Goal: Task Accomplishment & Management: Manage account settings

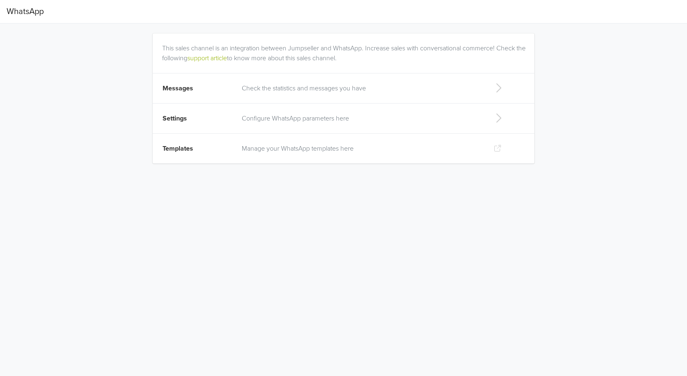
click at [299, 144] on p "Manage your WhatsApp templates here" at bounding box center [361, 149] width 239 height 10
click at [261, 173] on html "WhatsApp This sales channel is an integration between Jumpseller and WhatsApp. …" at bounding box center [343, 86] width 687 height 173
click at [285, 114] on p "Configure WhatsApp parameters here" at bounding box center [361, 118] width 239 height 10
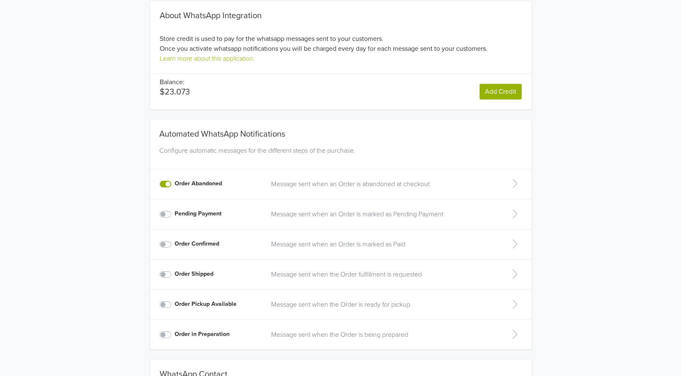
scroll to position [83, 0]
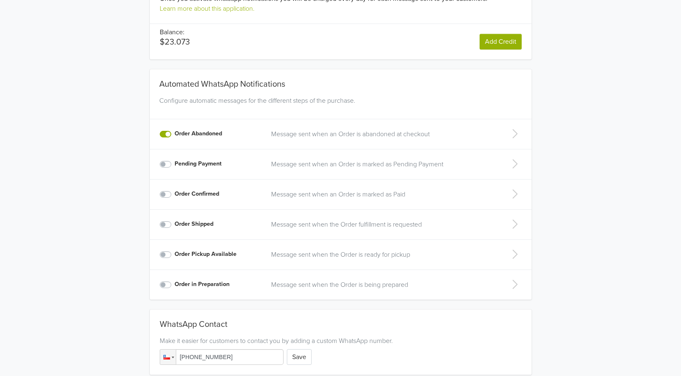
click at [383, 134] on p "Message sent when an Order is abandoned at checkout" at bounding box center [382, 134] width 222 height 10
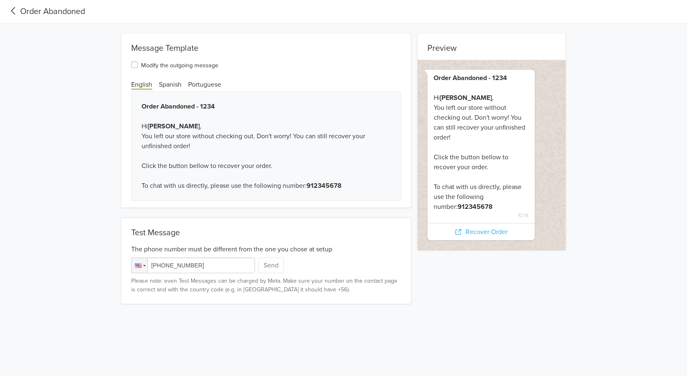
click at [158, 66] on label "Modify the outgoing message" at bounding box center [179, 65] width 77 height 10
click at [0, 0] on input "Modify the outgoing message" at bounding box center [0, 0] width 0 height 0
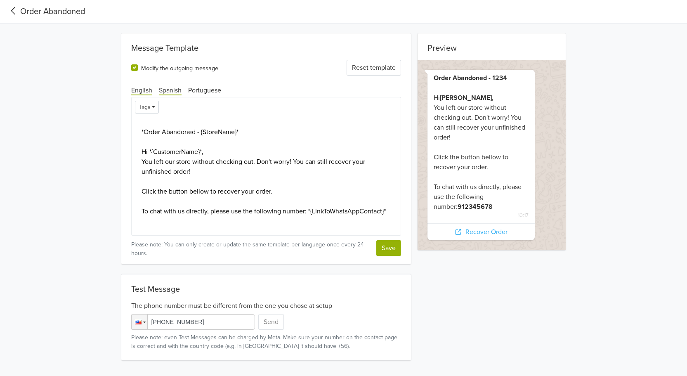
click at [170, 89] on span "Spanish" at bounding box center [170, 90] width 23 height 9
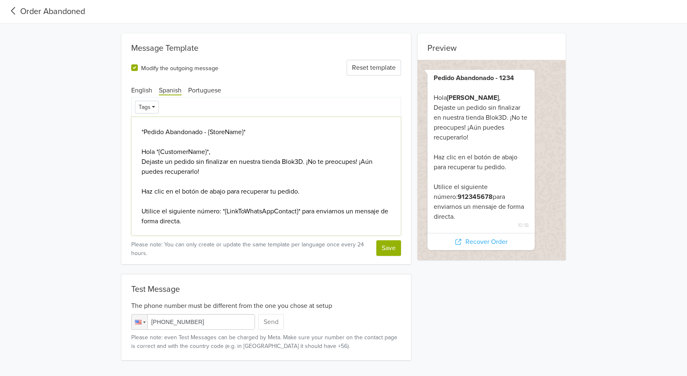
click at [271, 132] on textarea "*Pedido Abandonado - {StoreName}* Hola *{CustomerName}*, Dejaste un pedido sin …" at bounding box center [266, 176] width 270 height 119
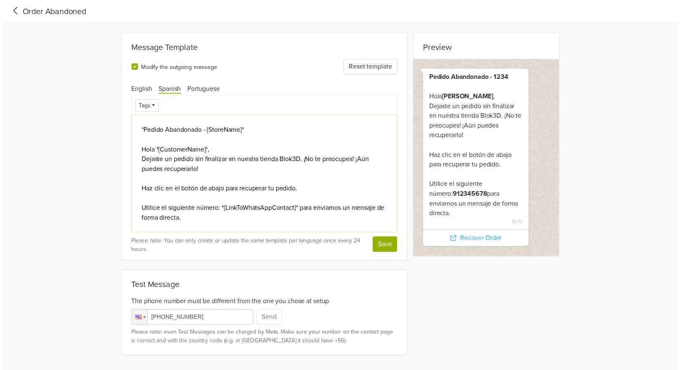
scroll to position [1, 0]
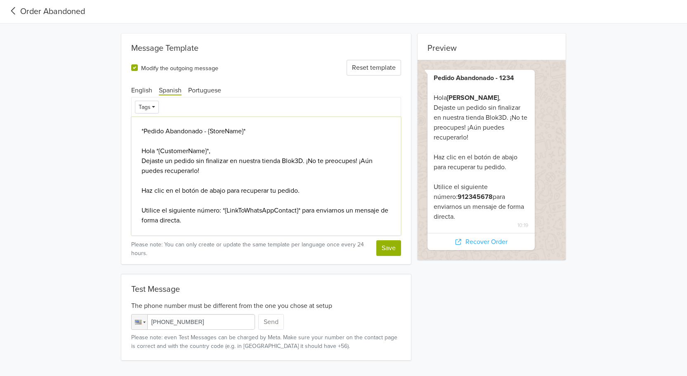
click at [314, 210] on textarea "*Pedido Abandonado - {StoreName}* Hola *{CustomerName}*, Dejaste un pedido sin …" at bounding box center [266, 176] width 270 height 119
click at [226, 212] on textarea "*Pedido Abandonado - {StoreName}* Hola *{CustomerName}*, Dejaste un pedido sin …" at bounding box center [266, 176] width 270 height 119
click at [156, 103] on button "Tags" at bounding box center [147, 107] width 24 height 13
click at [205, 104] on div "Tags Store Name Customer Name Link to WhatsApp Contact" at bounding box center [266, 107] width 263 height 13
click at [235, 147] on textarea "*Pedido Abandonado - {StoreName}* Hola *{CustomerName}*, Dejaste un pedido sin …" at bounding box center [266, 176] width 270 height 119
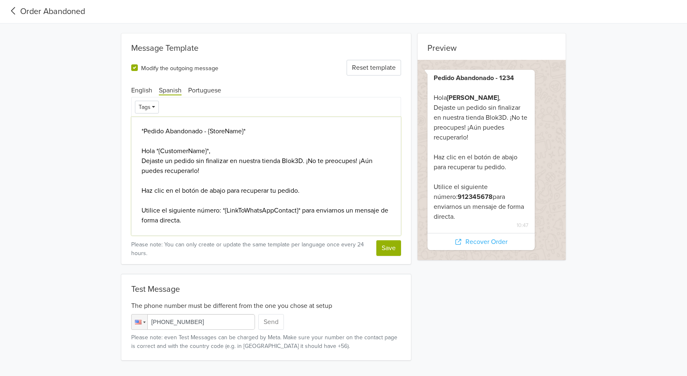
click at [256, 132] on textarea "*Pedido Abandonado - {StoreName}* Hola *{CustomerName}*, Dejaste un pedido sin …" at bounding box center [266, 176] width 270 height 119
click at [234, 150] on textarea "*Pedido Abandonado - {StoreName}* Hola *{CustomerName}*, Dejaste un pedido sin …" at bounding box center [266, 176] width 270 height 119
click at [388, 251] on button "Save" at bounding box center [388, 248] width 25 height 16
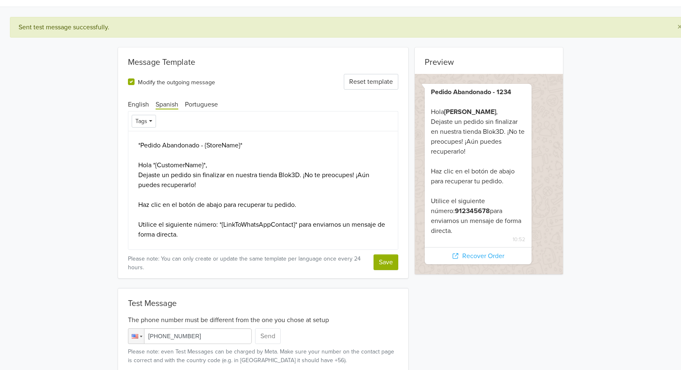
scroll to position [24, 0]
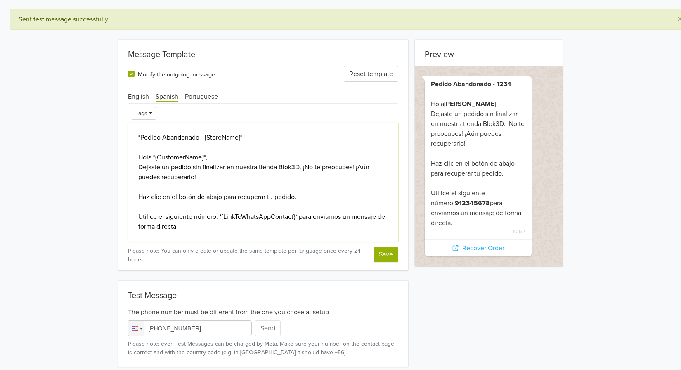
drag, startPoint x: 198, startPoint y: 227, endPoint x: 125, endPoint y: 135, distance: 116.9
click at [125, 135] on div "Message Template Modify the outgoing message Reset template English Spanish Por…" at bounding box center [263, 155] width 290 height 231
click at [211, 226] on textarea "*Pedido Abandonado - {StoreName}* Hola *{CustomerName}*, Dejaste un pedido sin …" at bounding box center [263, 182] width 270 height 119
drag, startPoint x: 217, startPoint y: 218, endPoint x: 107, endPoint y: 213, distance: 109.9
click at [107, 213] on div "Preview Pedido Abandonado - 1234 Hola [PERSON_NAME] , Dejaste un pedido sin fin…" at bounding box center [340, 203] width 470 height 327
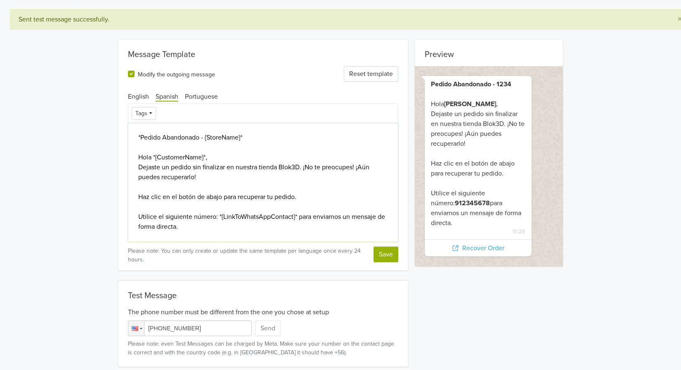
click at [205, 215] on textarea "*Pedido Abandonado - {StoreName}* Hola *{CustomerName}*, Dejaste un pedido sin …" at bounding box center [263, 182] width 270 height 119
click at [156, 217] on textarea "*Pedido Abandonado - {StoreName}* Hola *{CustomerName}*, Dejaste un pedido sin …" at bounding box center [263, 182] width 270 height 119
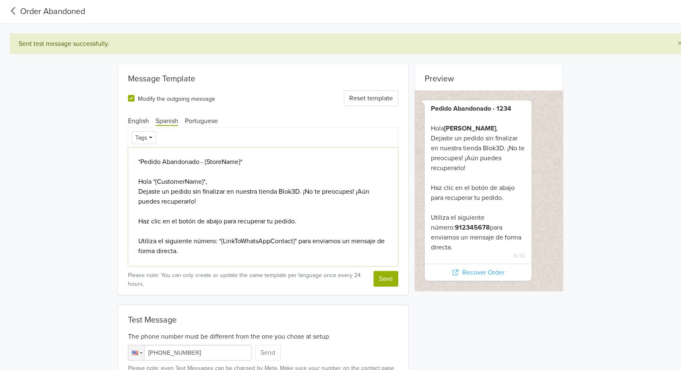
drag, startPoint x: 217, startPoint y: 241, endPoint x: 102, endPoint y: 241, distance: 114.7
click at [102, 241] on div "Preview Pedido Abandonado - 1234 Hola [PERSON_NAME] , Dejaste un pedido sin fin…" at bounding box center [340, 227] width 681 height 327
drag, startPoint x: 219, startPoint y: 242, endPoint x: 135, endPoint y: 243, distance: 83.8
click at [135, 243] on textarea "*Pedido Abandonado - {StoreName}* Hola *{CustomerName}*, Dejaste un pedido sin …" at bounding box center [263, 206] width 270 height 119
type textarea "*Pedido Abandonado - {StoreName}* Hola *{CustomerName}*, Dejaste un pedido sin …"
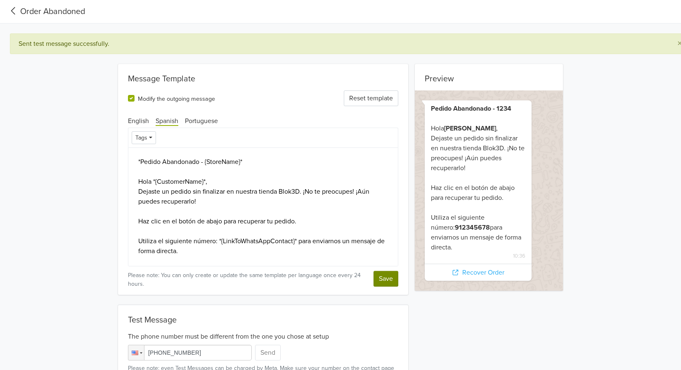
click at [390, 279] on button "Save" at bounding box center [385, 279] width 25 height 16
drag, startPoint x: 298, startPoint y: 241, endPoint x: 303, endPoint y: 250, distance: 10.5
click at [303, 250] on textarea "*Pedido Abandonado - {StoreName}* Hola *{CustomerName}*, Dejaste un pedido sin …" at bounding box center [263, 206] width 270 height 119
drag, startPoint x: 298, startPoint y: 241, endPoint x: 305, endPoint y: 253, distance: 13.7
click at [305, 253] on textarea "*Pedido Abandonado - {StoreName}* Hola *{CustomerName}*, Dejaste un pedido sin …" at bounding box center [263, 206] width 270 height 119
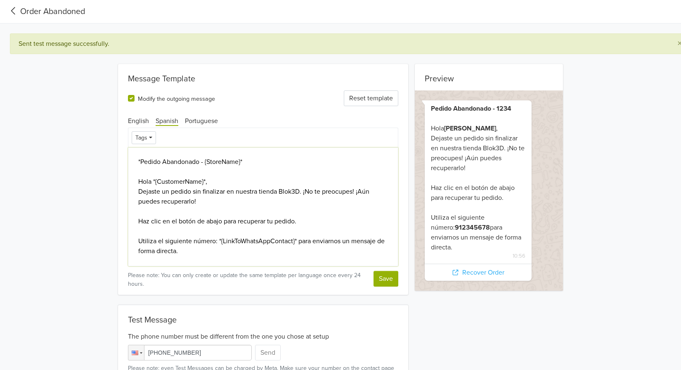
click at [227, 195] on textarea "*Pedido Abandonado - {StoreName}* Hola *{CustomerName}*, Dejaste un pedido sin …" at bounding box center [263, 206] width 270 height 119
click at [67, 161] on div "Preview Pedido Abandonado - 1234 Hola [PERSON_NAME] , Dejaste un pedido sin fin…" at bounding box center [340, 227] width 681 height 327
